Goal: Information Seeking & Learning: Understand process/instructions

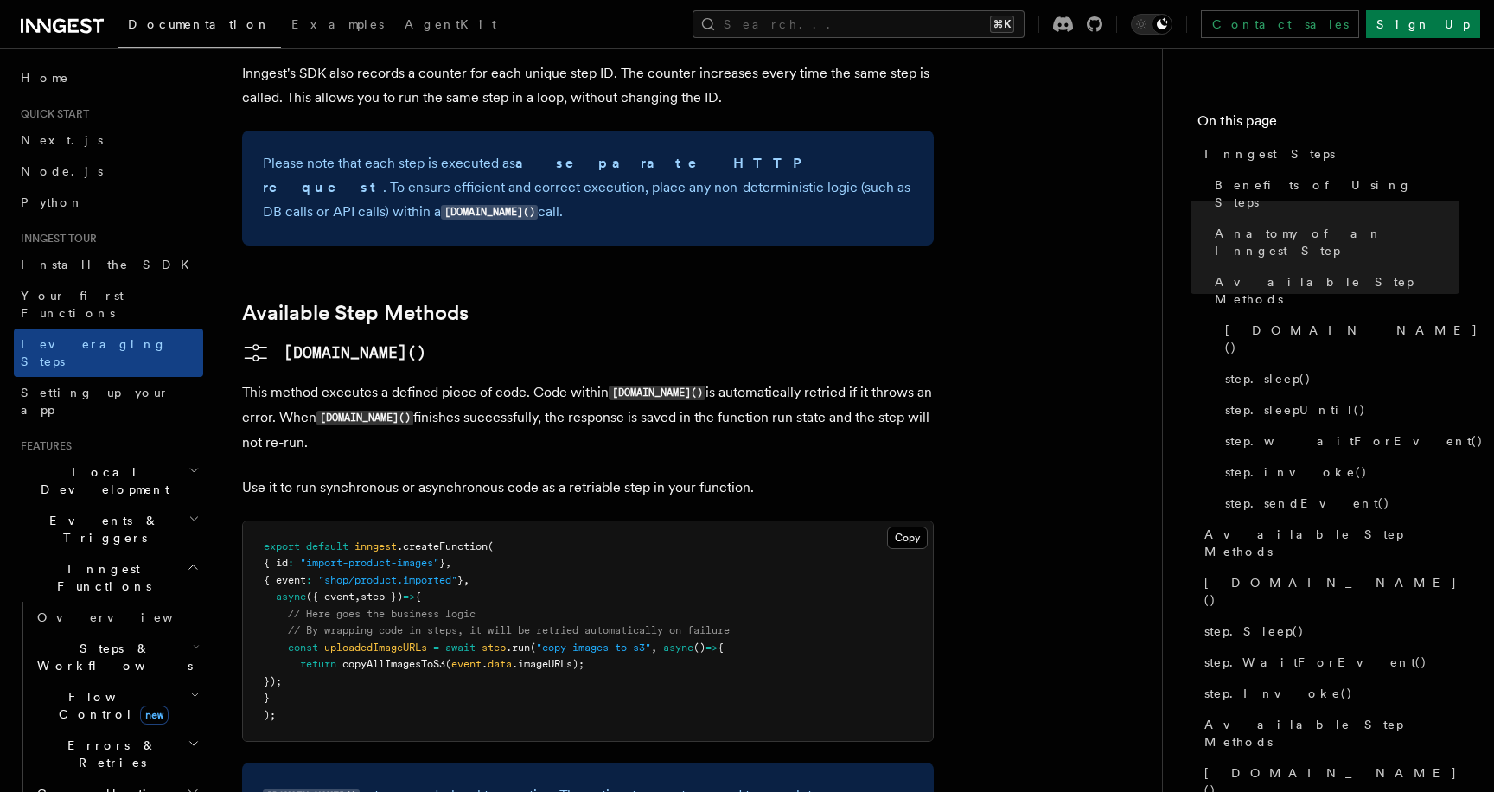
scroll to position [1230, 0]
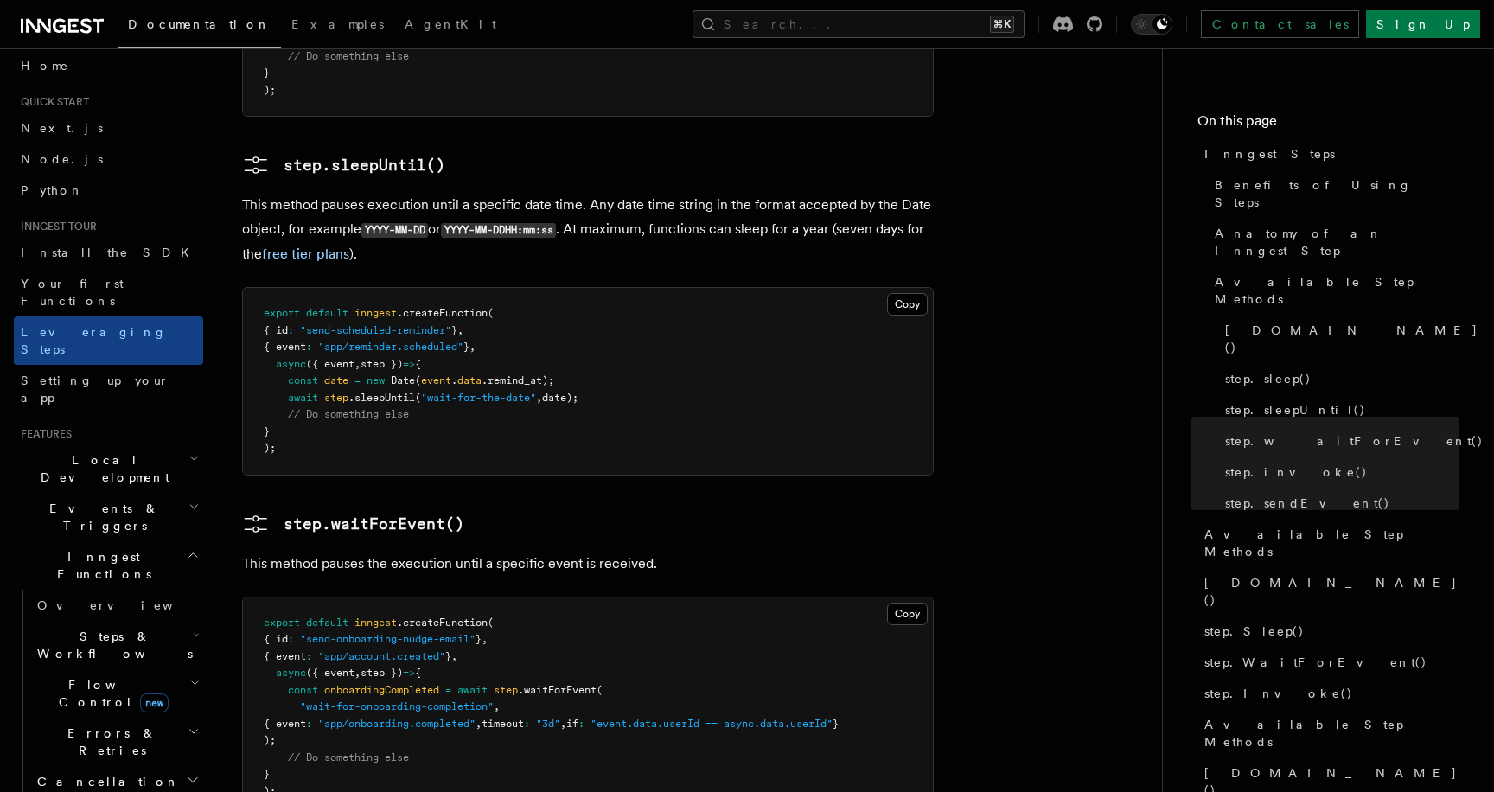
scroll to position [1827, 0]
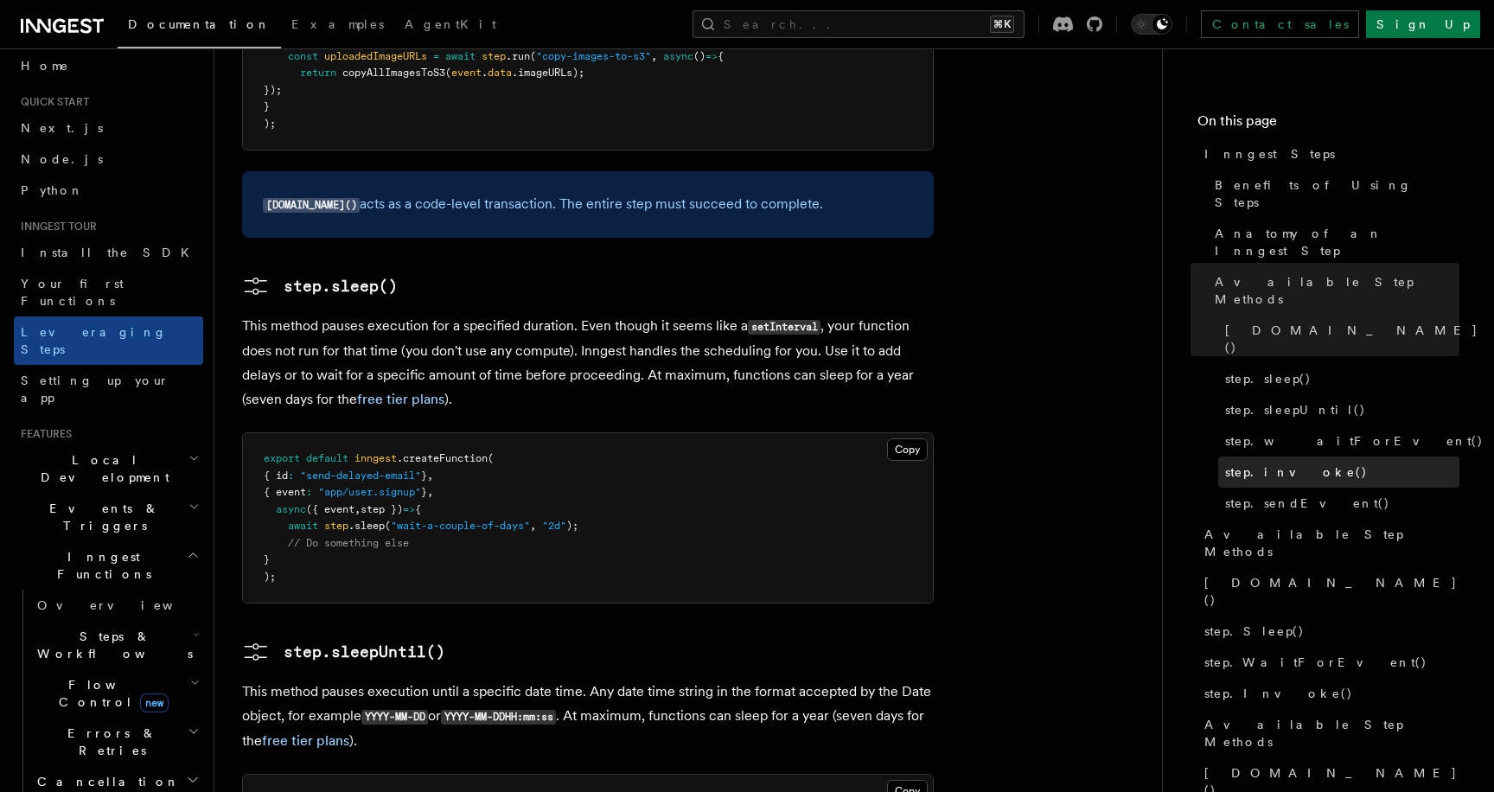
click at [1264, 463] on span "step.invoke()" at bounding box center [1296, 471] width 143 height 17
